Goal: Use online tool/utility: Use online tool/utility

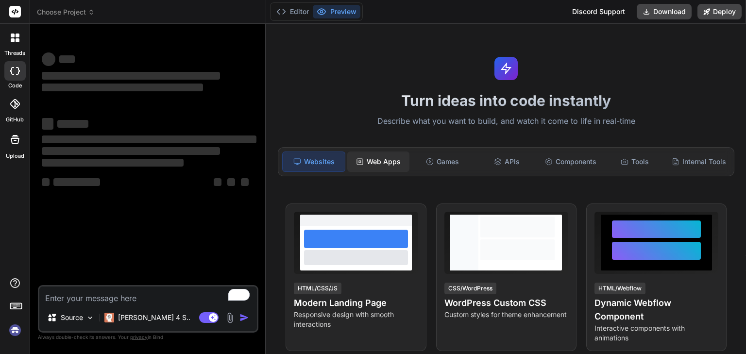
click at [375, 161] on div "Web Apps" at bounding box center [378, 161] width 62 height 20
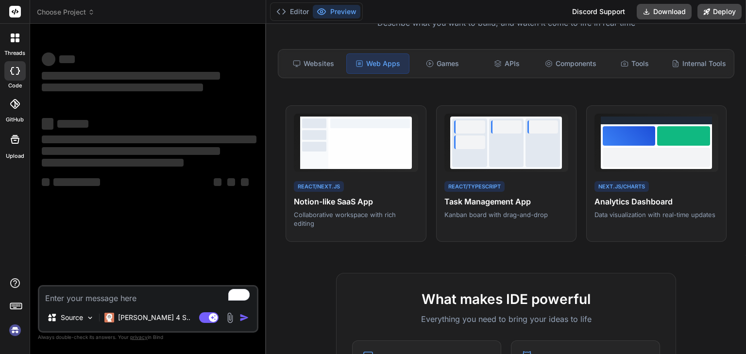
scroll to position [146, 0]
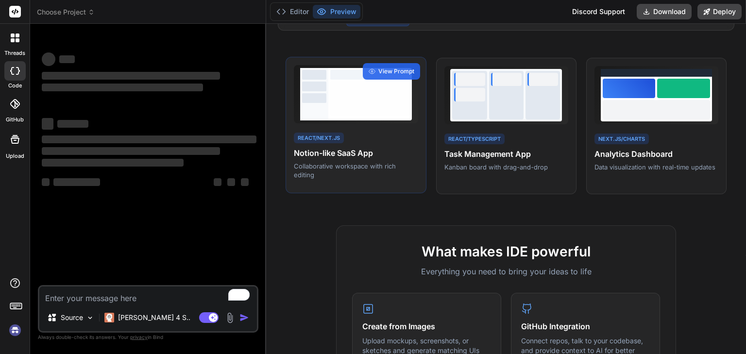
type textarea "x"
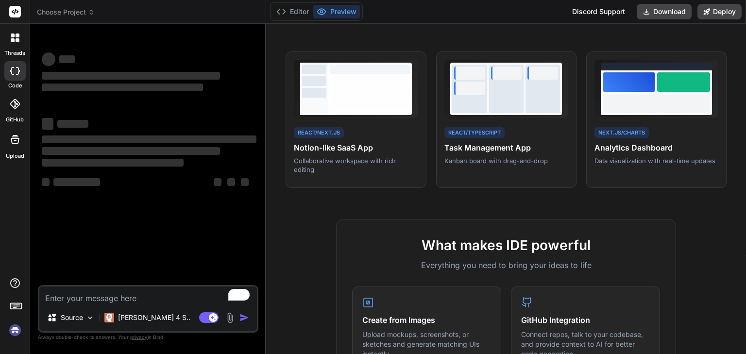
scroll to position [97, 0]
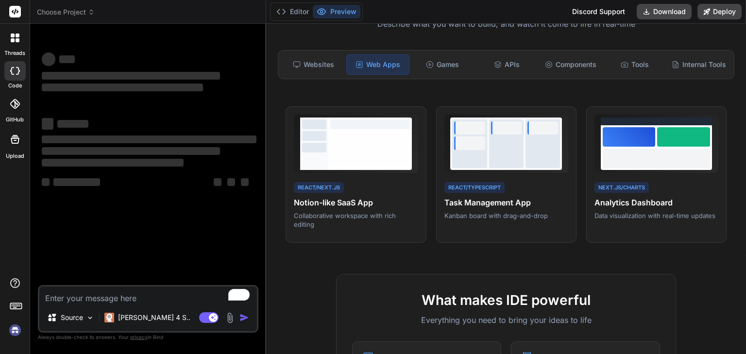
click at [134, 294] on textarea "To enrich screen reader interactions, please activate Accessibility in Grammarl…" at bounding box center [148, 294] width 218 height 17
paste textarea "Build an MVP dashboard for Sales Lab: Login/Register system with user roles (ad…"
type textarea "Build an MVP dashboard for Sales Lab: Login/Register system with user roles (ad…"
type textarea "x"
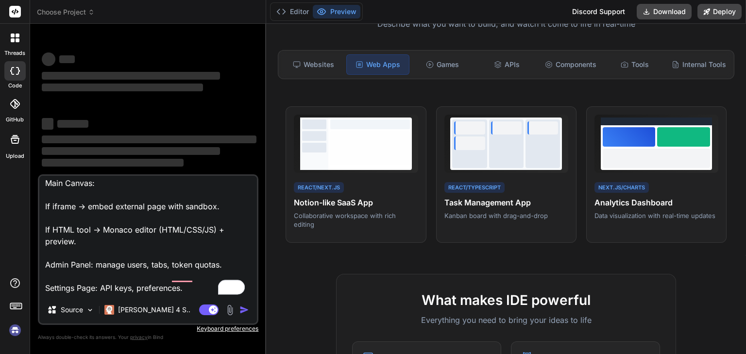
scroll to position [17, 0]
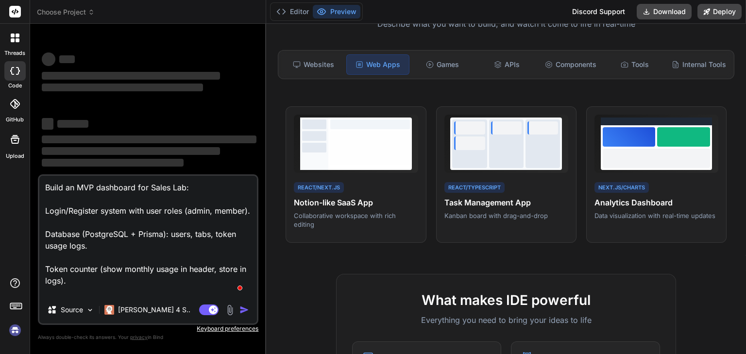
drag, startPoint x: 94, startPoint y: 189, endPoint x: 76, endPoint y: 188, distance: 18.5
click at [76, 188] on textarea "Build an MVP dashboard for Sales Lab: Login/Register system with user roles (ad…" at bounding box center [148, 236] width 218 height 120
type textarea "Build an dashboard for Sales Lab: Login/Register system with user roles (admin,…"
type textarea "x"
type textarea "Build an dashboard for Sales Lab: Login/Register system with user roles (admin,…"
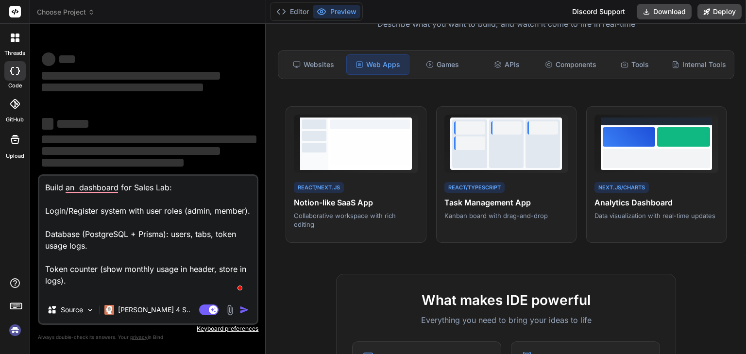
scroll to position [93, 0]
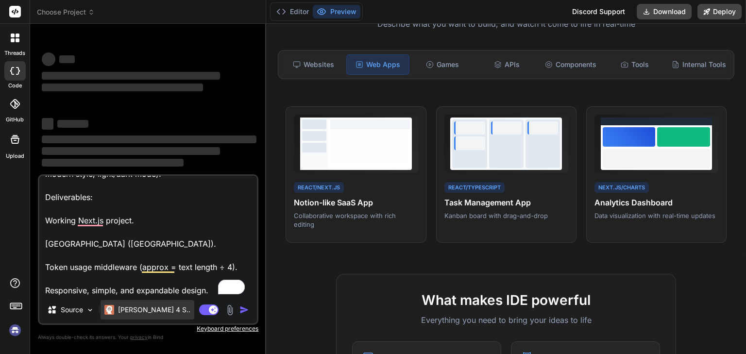
click at [120, 306] on p "[PERSON_NAME] 4 S.." at bounding box center [154, 310] width 72 height 10
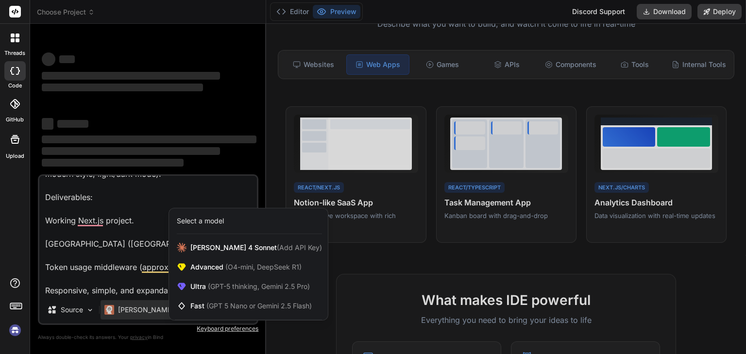
click at [122, 268] on div at bounding box center [373, 177] width 746 height 354
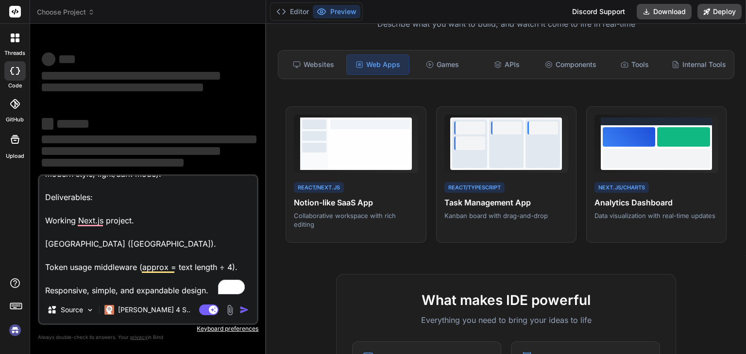
click at [154, 288] on textarea "Build an dashboard for Sales Lab: Login/Register system with user roles (admin,…" at bounding box center [148, 236] width 218 height 120
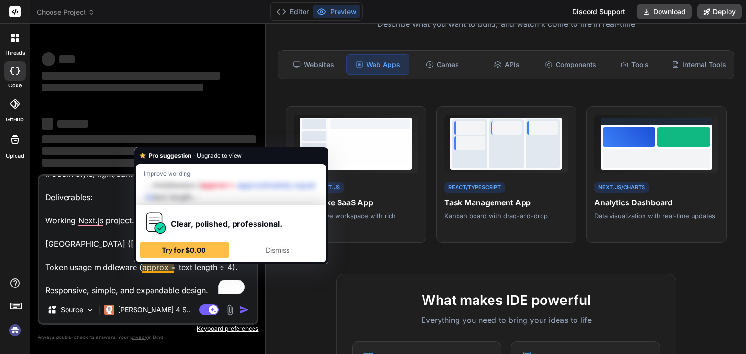
click at [155, 279] on textarea "Build an dashboard for Sales Lab: Login/Register system with user roles (admin,…" at bounding box center [148, 236] width 218 height 120
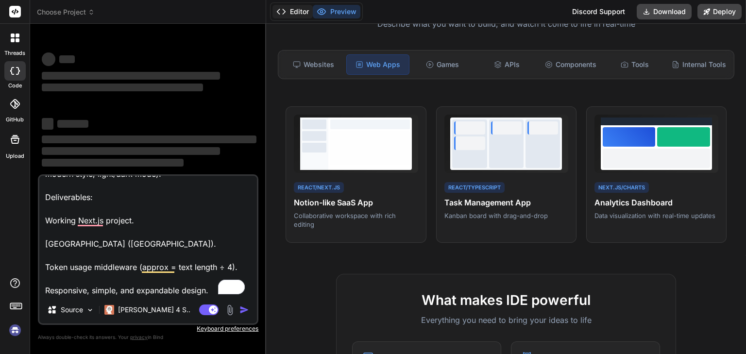
click at [299, 8] on button "Editor" at bounding box center [292, 12] width 40 height 14
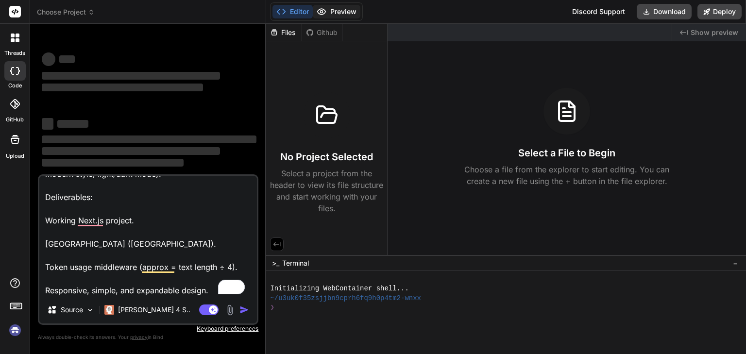
click at [337, 8] on button "Preview" at bounding box center [337, 12] width 48 height 14
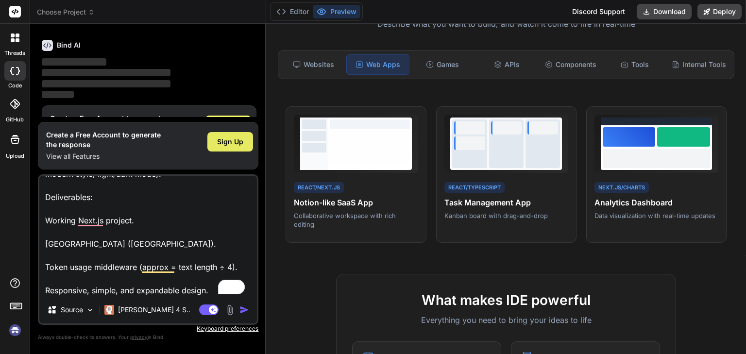
click at [226, 142] on span "Sign Up" at bounding box center [230, 142] width 26 height 10
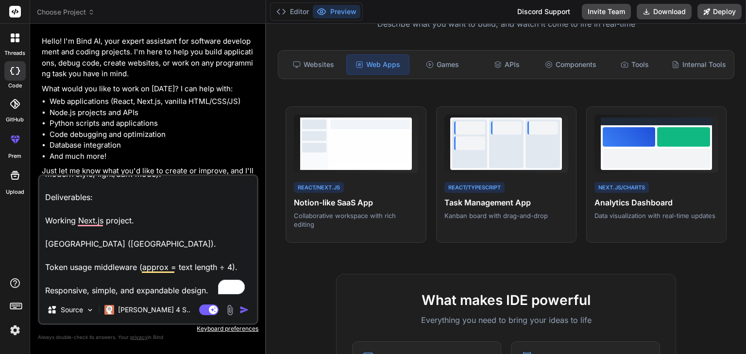
scroll to position [67, 0]
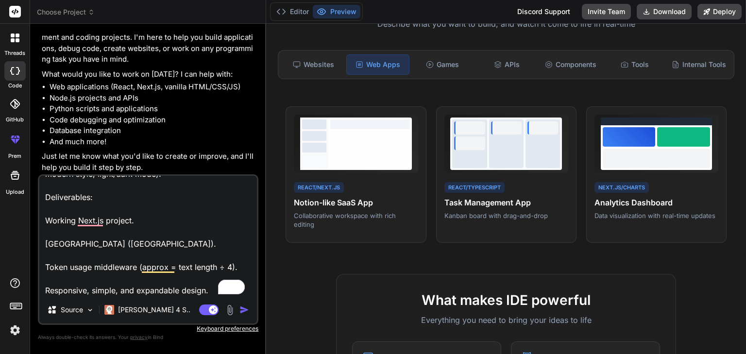
click at [246, 307] on img "button" at bounding box center [244, 310] width 10 height 10
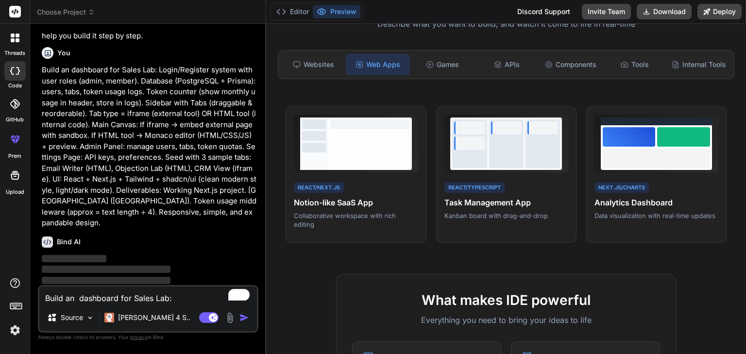
scroll to position [200, 0]
type textarea "x"
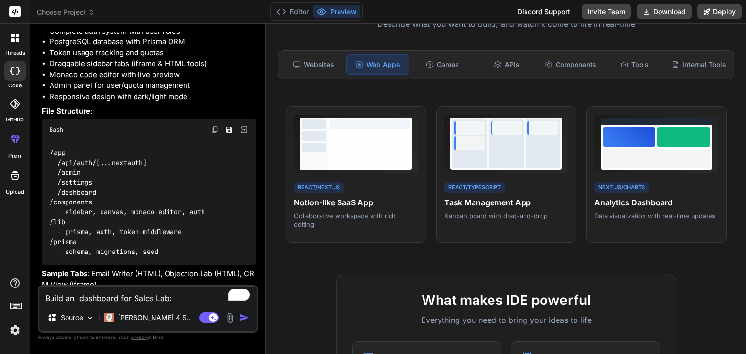
scroll to position [505, 0]
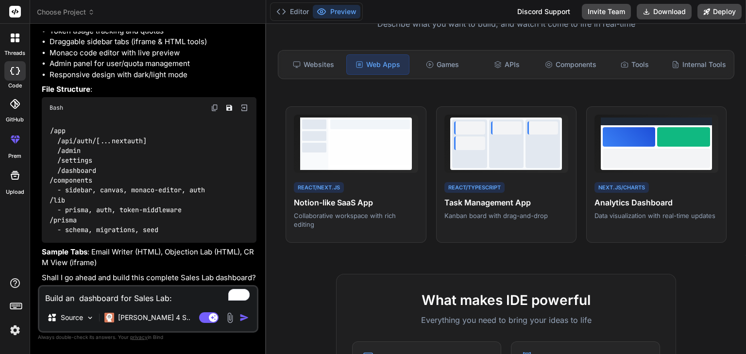
click at [145, 296] on textarea "Build an dashboard for Sales Lab: Login/Register system with user roles (admin,…" at bounding box center [148, 294] width 218 height 17
type textarea "y"
type textarea "x"
type textarea "ye"
type textarea "x"
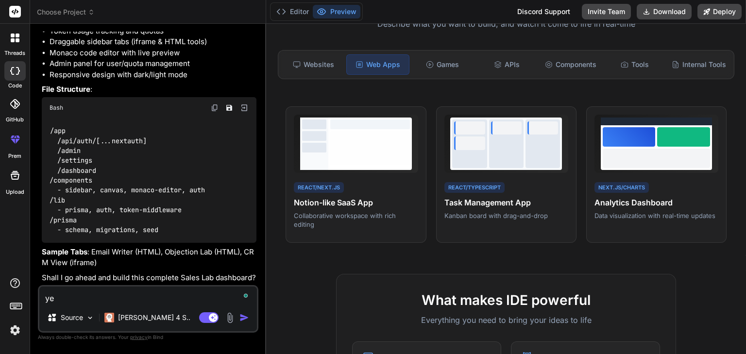
type textarea "yes"
type textarea "x"
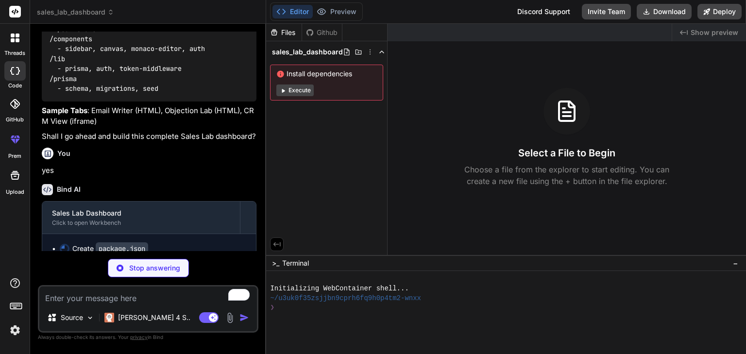
scroll to position [658, 0]
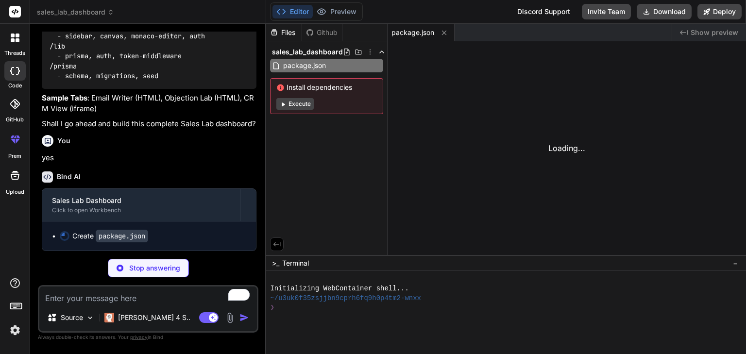
type textarea "x"
type textarea "Config"
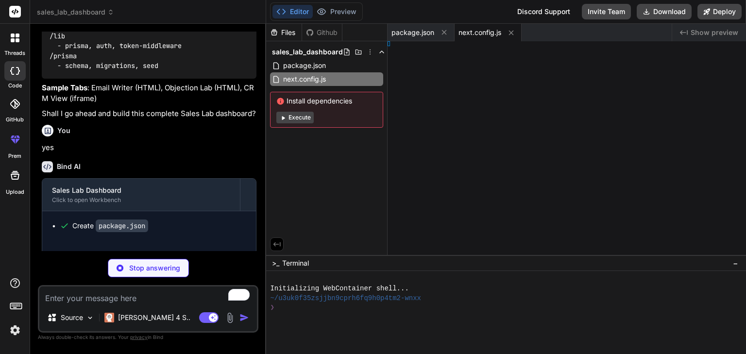
type textarea "x"
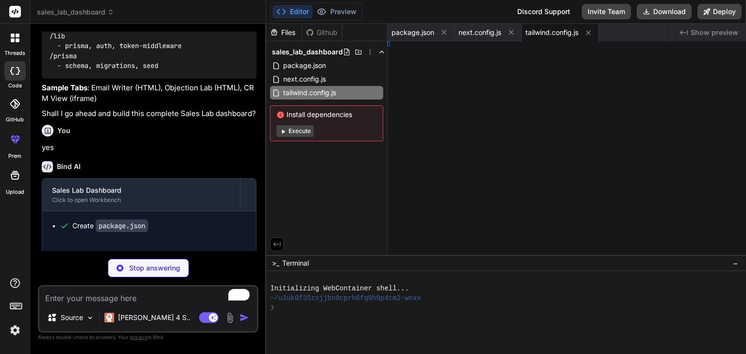
type textarea "x"
type textarea ", }, }"
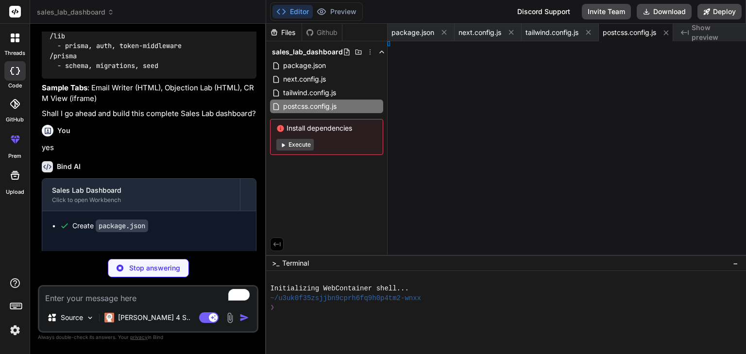
type textarea "x"
type textarea "s"] }"
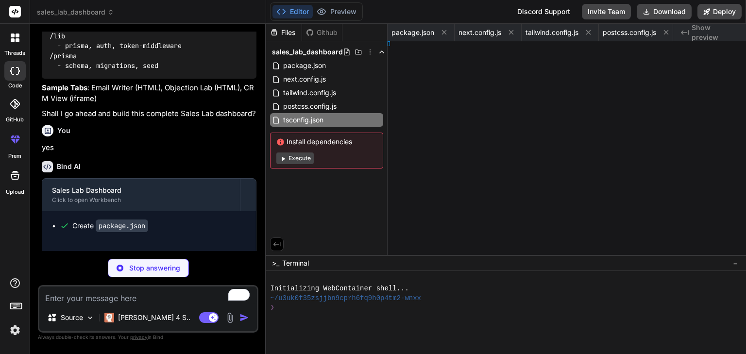
type textarea "x"
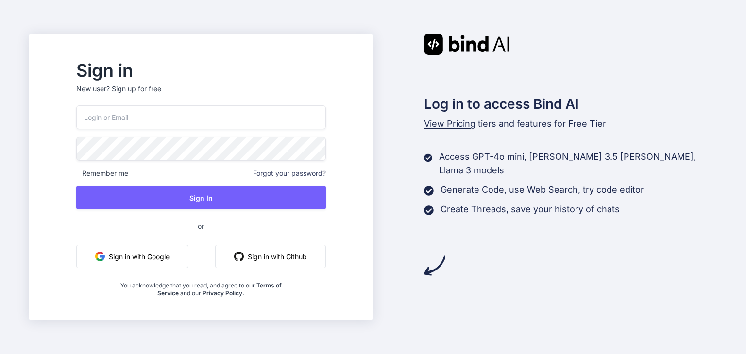
click at [184, 252] on button "Sign in with Google" at bounding box center [132, 256] width 112 height 23
click at [158, 257] on button "Sign in with Google" at bounding box center [132, 256] width 112 height 23
